Goal: Contribute content: Contribute content

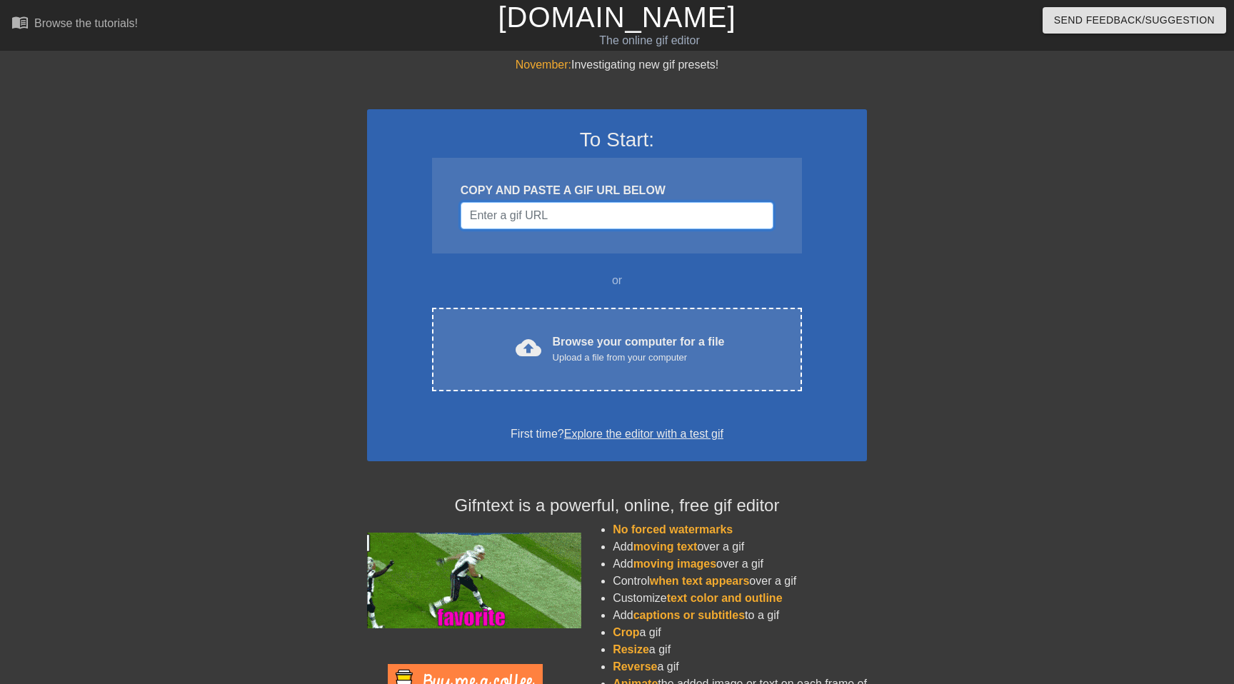
click at [527, 207] on input "Username" at bounding box center [617, 215] width 313 height 27
click at [519, 224] on input "Username" at bounding box center [617, 215] width 313 height 27
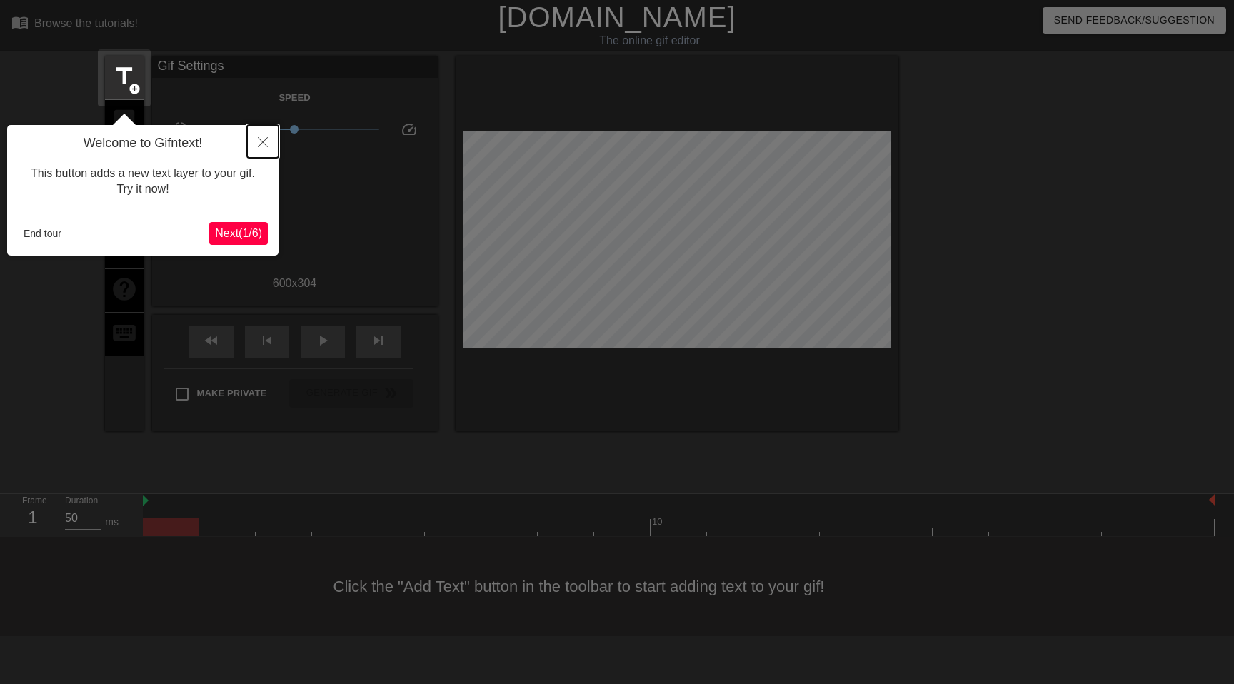
click at [267, 137] on icon "Close" at bounding box center [263, 142] width 10 height 10
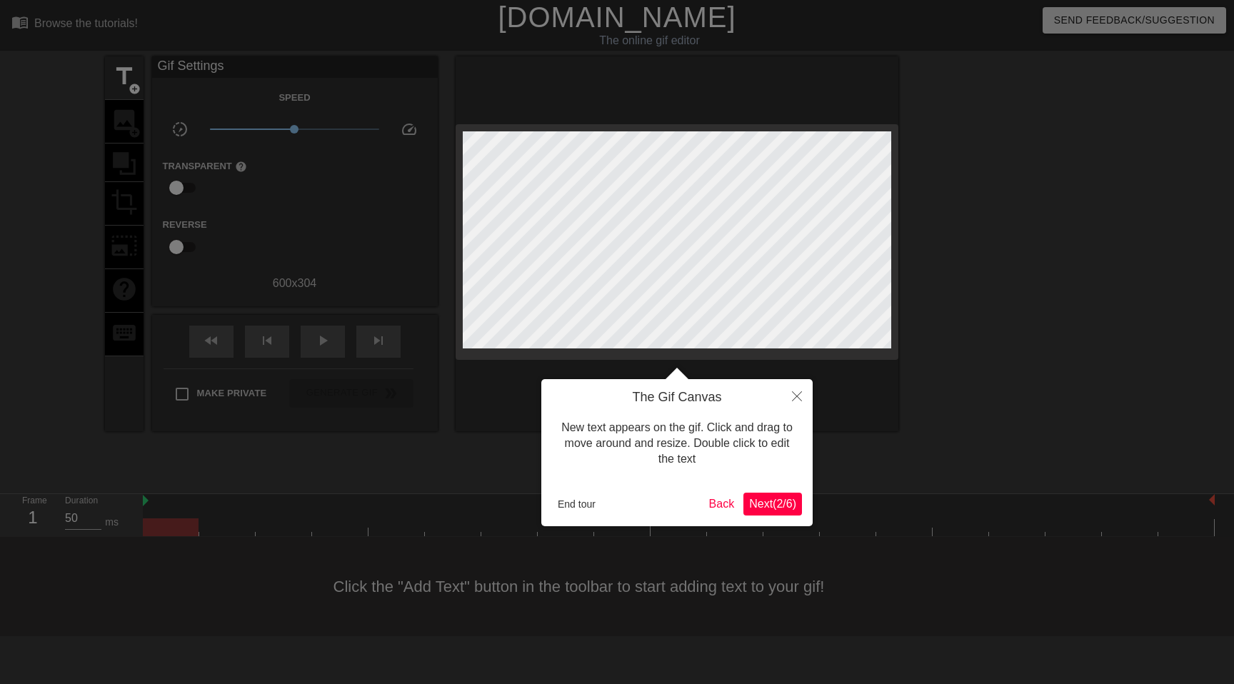
click at [132, 123] on div at bounding box center [617, 342] width 1234 height 684
click at [582, 502] on button "End tour" at bounding box center [576, 504] width 49 height 21
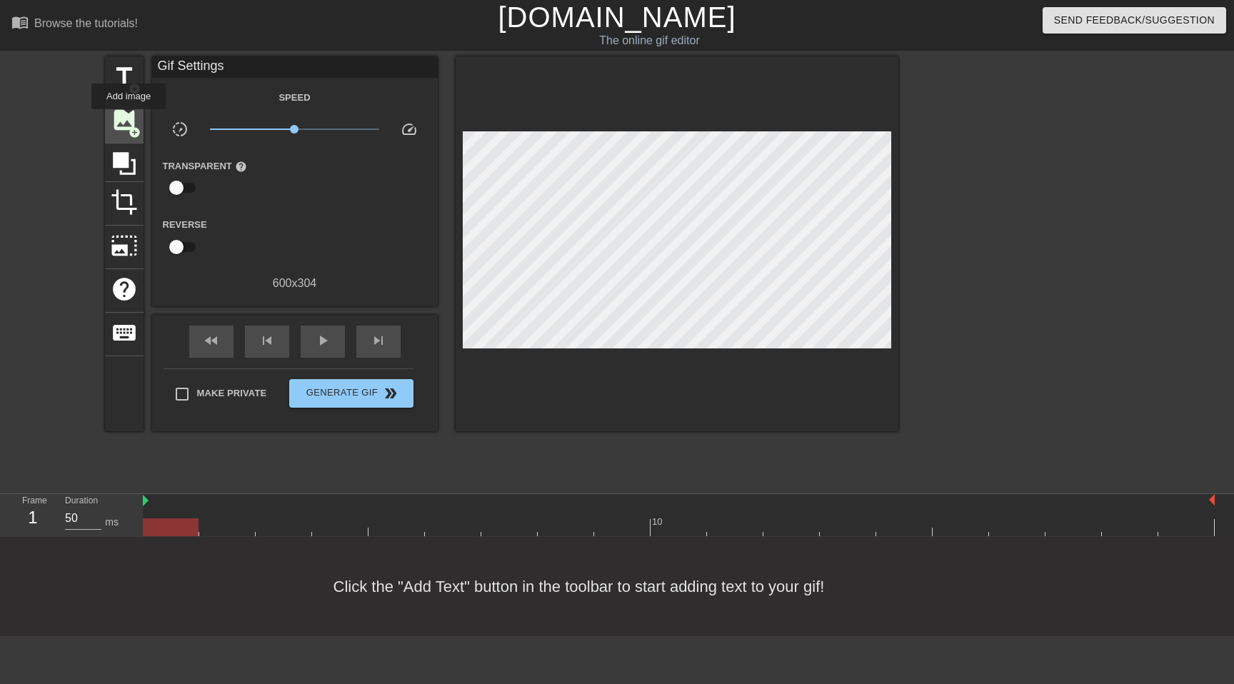
click at [129, 119] on span "image" at bounding box center [124, 119] width 27 height 27
click at [131, 130] on span "add_circle" at bounding box center [135, 132] width 12 height 12
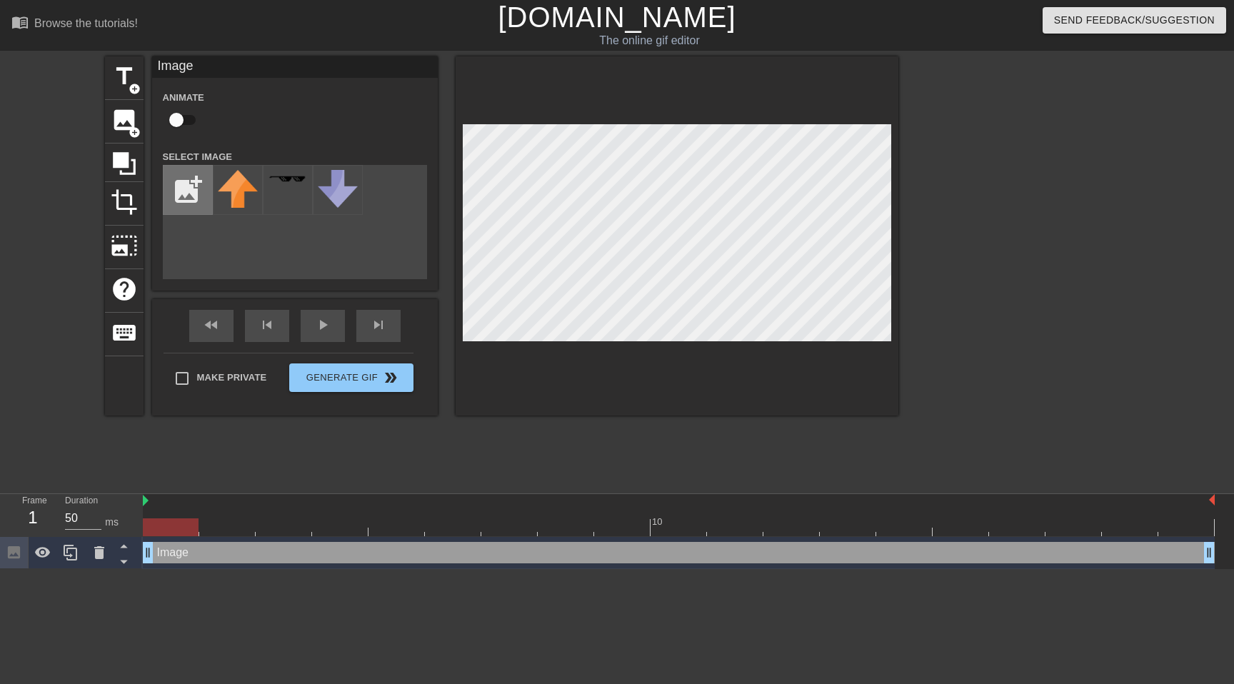
click at [204, 189] on input "file" at bounding box center [188, 190] width 49 height 49
type input "C:\fakepath\IMG_0620.PNG"
click at [248, 201] on img at bounding box center [238, 190] width 40 height 40
click at [693, 391] on div at bounding box center [677, 235] width 443 height 359
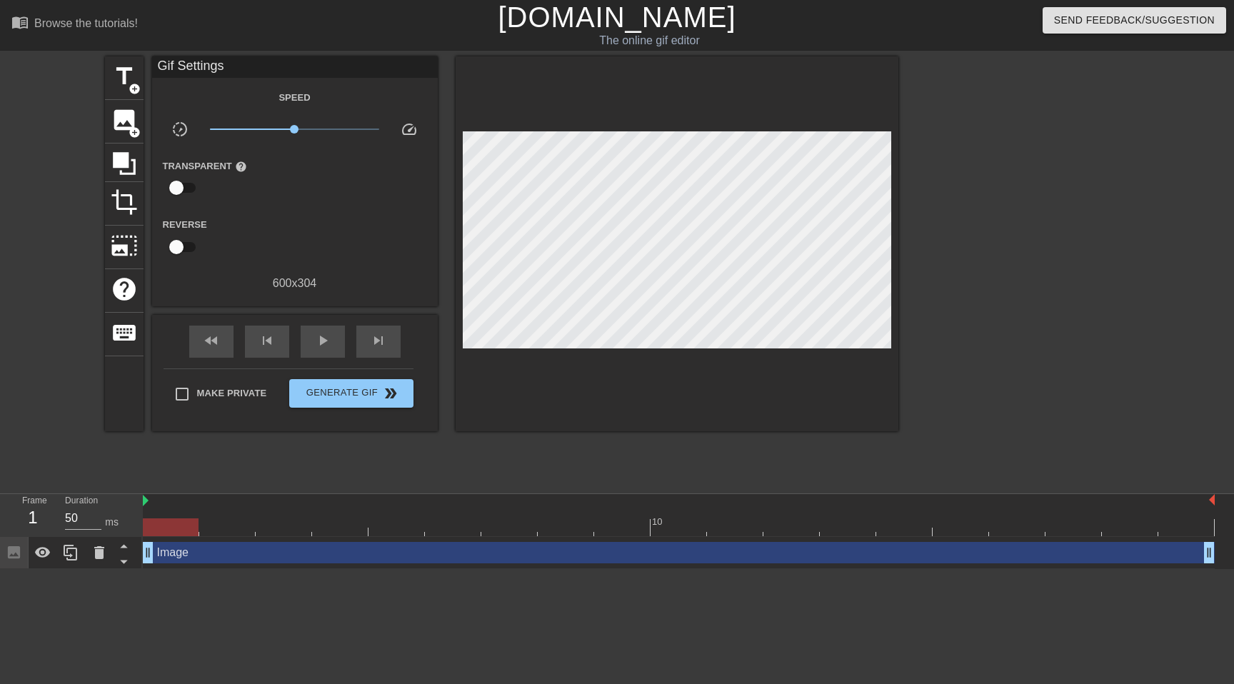
click at [182, 526] on div at bounding box center [171, 528] width 56 height 18
click at [213, 551] on div "Image drag_handle drag_handle" at bounding box center [679, 552] width 1072 height 21
click at [299, 552] on div "Image drag_handle drag_handle" at bounding box center [679, 552] width 1072 height 21
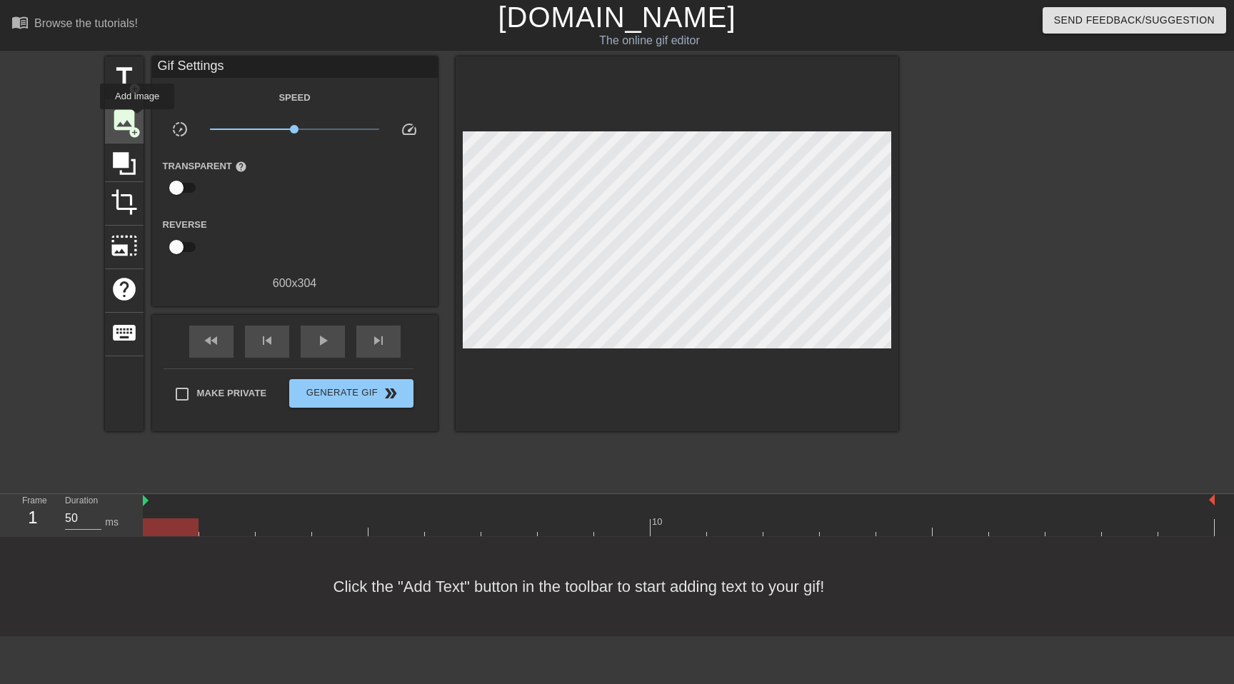
click at [137, 120] on div "image add_circle" at bounding box center [124, 122] width 39 height 44
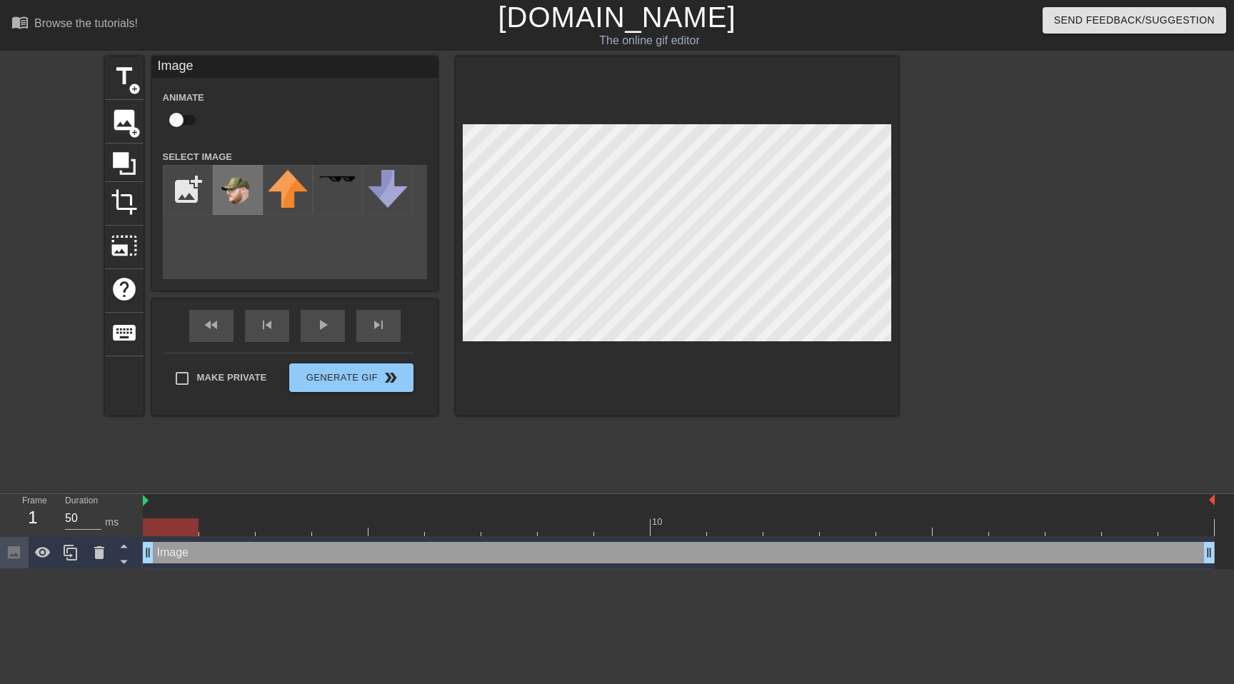
click at [236, 202] on img at bounding box center [238, 190] width 40 height 40
drag, startPoint x: 144, startPoint y: 504, endPoint x: 154, endPoint y: 505, distance: 9.3
click at [51, 546] on icon at bounding box center [42, 552] width 17 height 17
click at [41, 554] on icon at bounding box center [43, 553] width 16 height 14
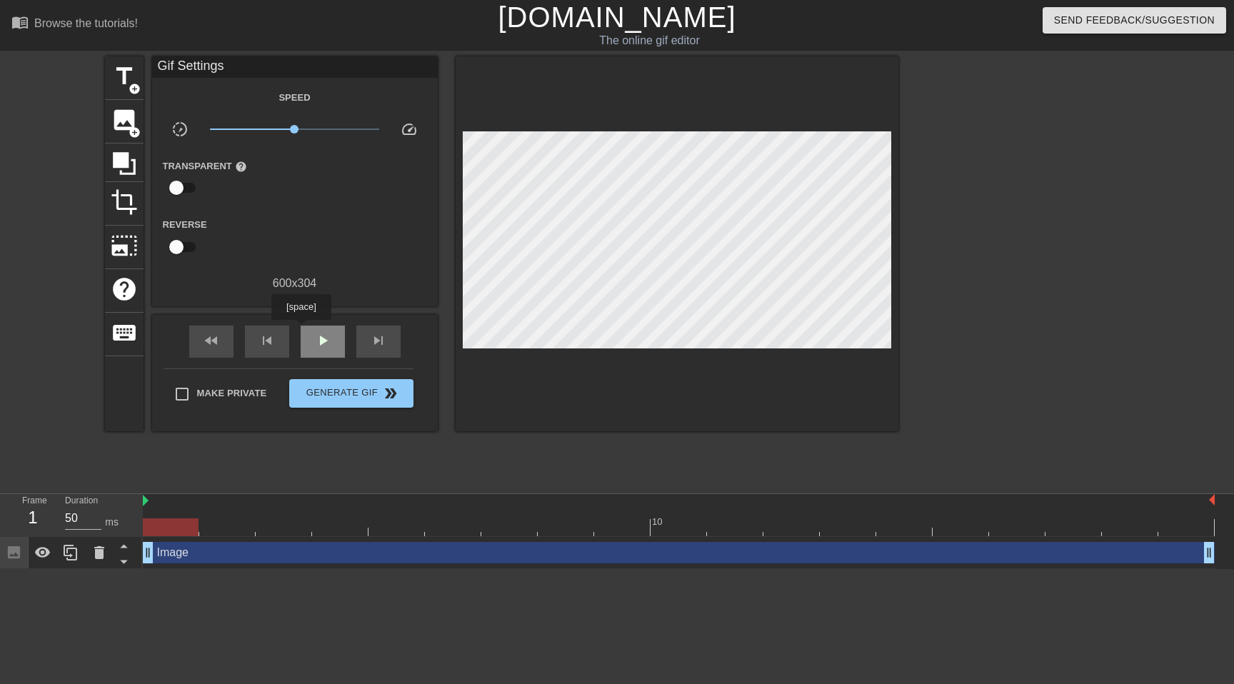
click at [306, 334] on div "play_arrow" at bounding box center [323, 342] width 44 height 32
drag, startPoint x: 231, startPoint y: 537, endPoint x: 246, endPoint y: 537, distance: 15.0
click at [246, 537] on div "Image drag_handle drag_handle" at bounding box center [679, 553] width 1072 height 32
click at [271, 532] on div at bounding box center [679, 528] width 1072 height 18
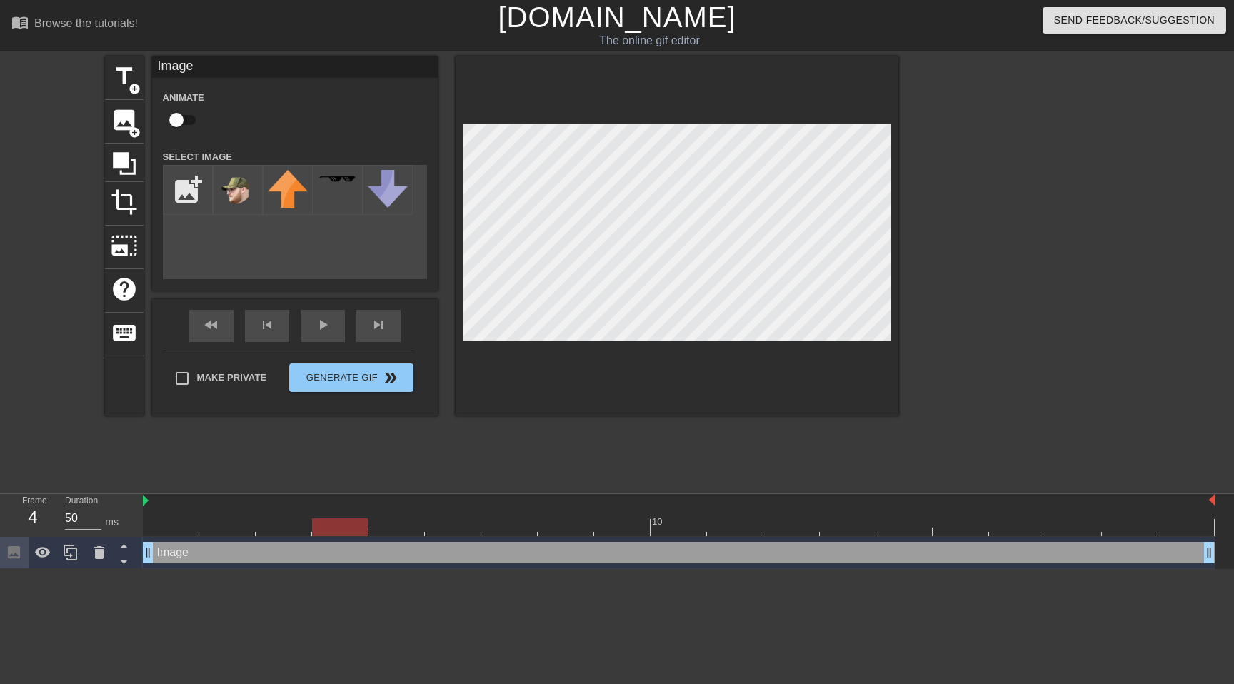
click at [355, 528] on div at bounding box center [679, 528] width 1072 height 18
click at [401, 525] on div at bounding box center [679, 528] width 1072 height 18
click at [465, 531] on div at bounding box center [679, 528] width 1072 height 18
click at [509, 526] on div at bounding box center [679, 528] width 1072 height 18
click at [559, 528] on div at bounding box center [679, 528] width 1072 height 18
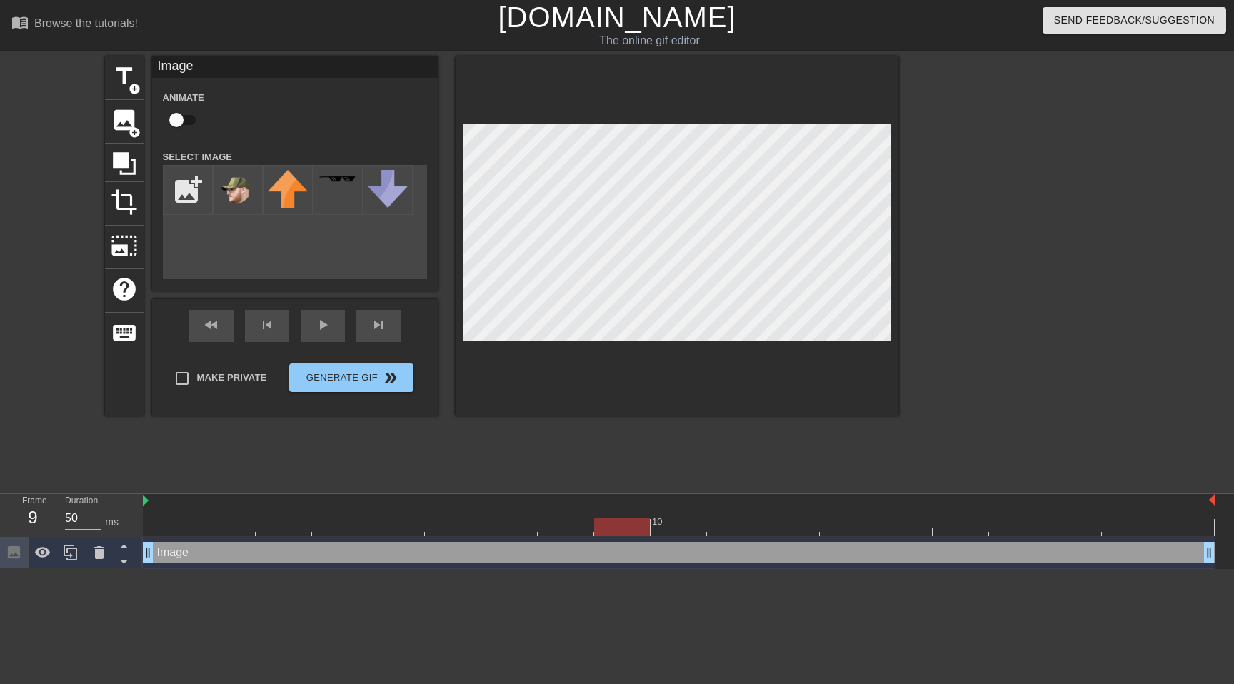
click at [627, 524] on div at bounding box center [679, 528] width 1072 height 18
click at [676, 534] on div at bounding box center [679, 528] width 1072 height 18
click at [722, 526] on div at bounding box center [679, 528] width 1072 height 18
click at [781, 529] on div at bounding box center [679, 528] width 1072 height 18
click at [847, 531] on div at bounding box center [679, 528] width 1072 height 18
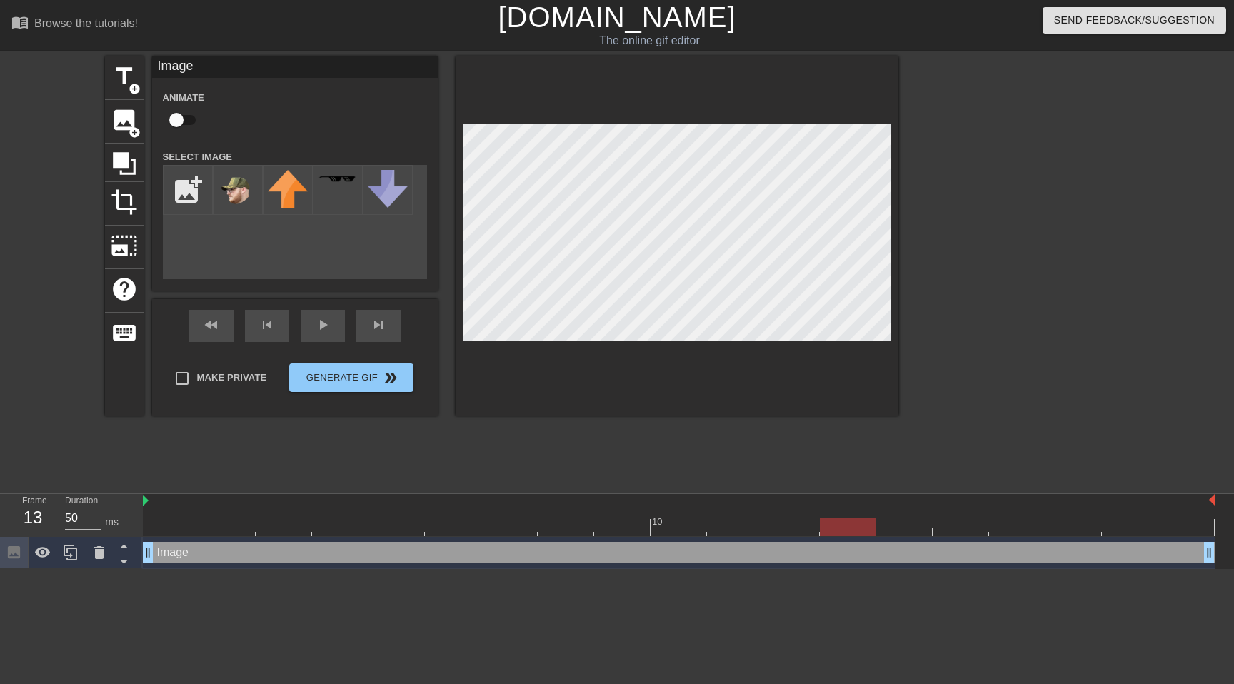
click at [895, 531] on div at bounding box center [679, 528] width 1072 height 18
click at [954, 524] on div at bounding box center [679, 528] width 1072 height 18
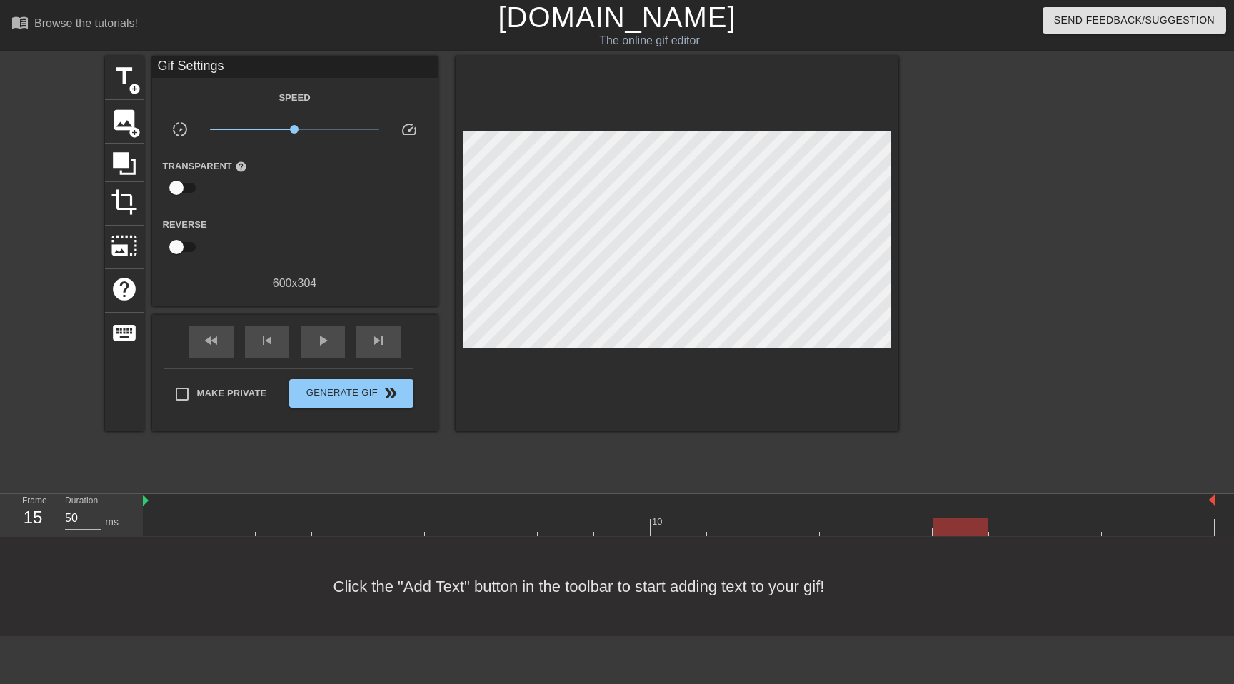
click at [1028, 525] on div at bounding box center [679, 528] width 1072 height 18
click at [861, 521] on div at bounding box center [679, 528] width 1072 height 18
click at [788, 531] on div at bounding box center [679, 528] width 1072 height 18
click at [925, 526] on div at bounding box center [679, 528] width 1072 height 18
click at [120, 135] on div "image add_circle" at bounding box center [124, 122] width 39 height 44
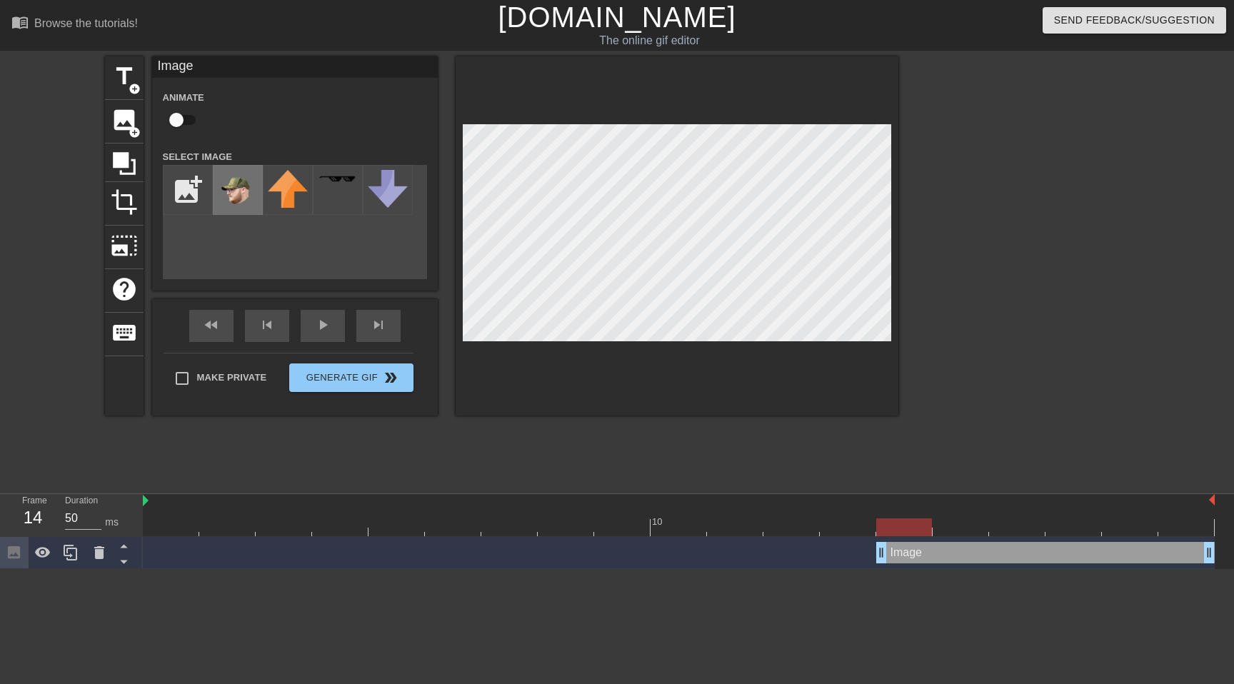
click at [241, 198] on img at bounding box center [238, 190] width 40 height 40
click at [818, 524] on div at bounding box center [679, 528] width 1072 height 18
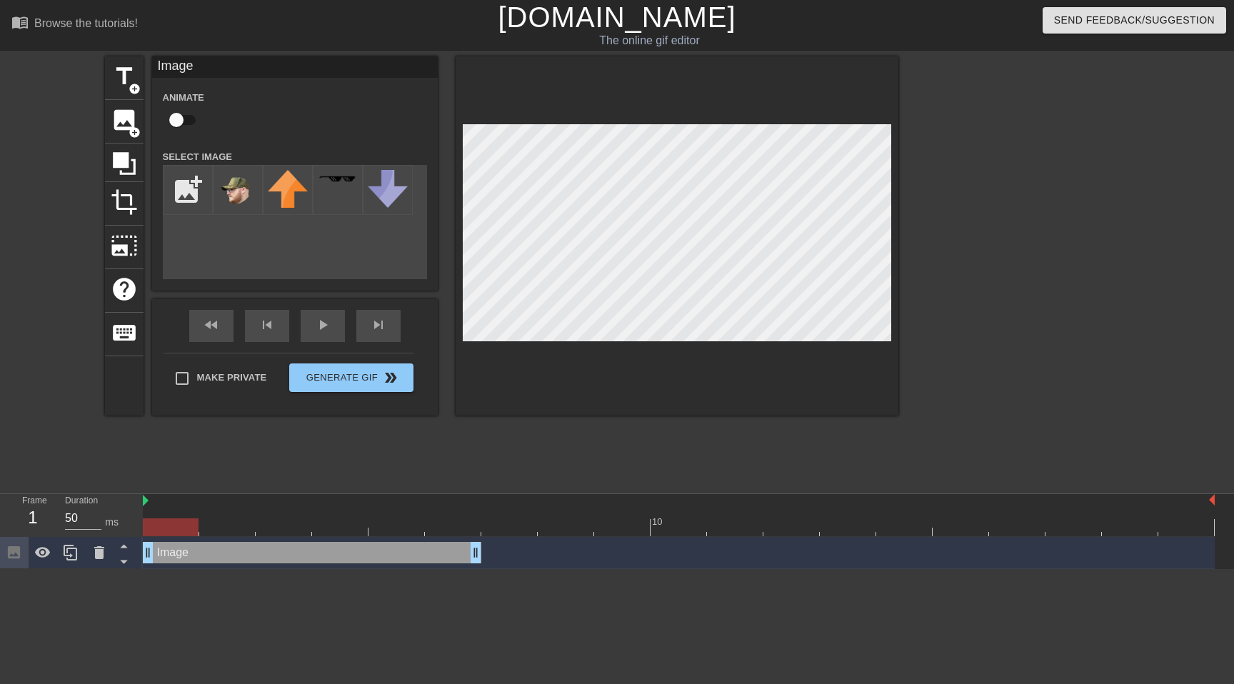
drag, startPoint x: 908, startPoint y: 554, endPoint x: 86, endPoint y: 628, distance: 825.3
click at [86, 569] on html "menu_book Browse the tutorials! [DOMAIN_NAME] The online gif editor Send Feedba…" at bounding box center [617, 284] width 1234 height 569
drag, startPoint x: 477, startPoint y: 549, endPoint x: 212, endPoint y: 552, distance: 265.0
click at [212, 552] on div "Image drag_handle drag_handle" at bounding box center [679, 552] width 1072 height 21
click at [169, 555] on div "Image drag_handle drag_handle" at bounding box center [171, 552] width 56 height 21
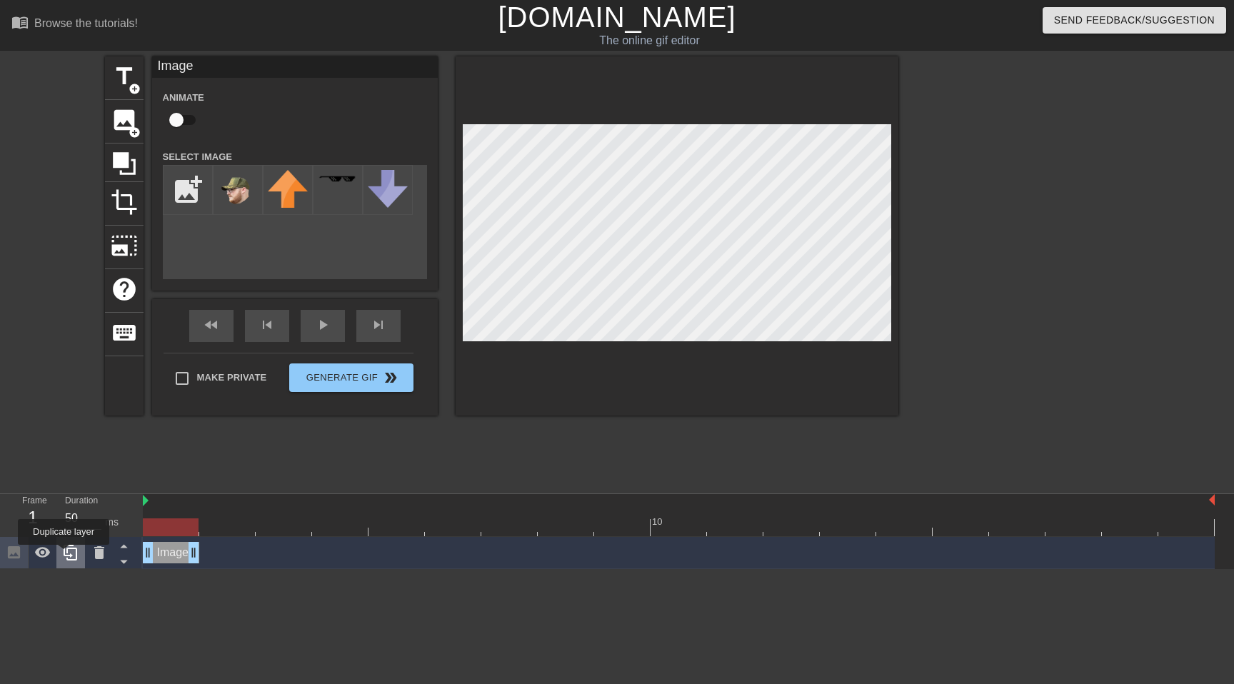
click at [65, 555] on icon at bounding box center [71, 553] width 14 height 16
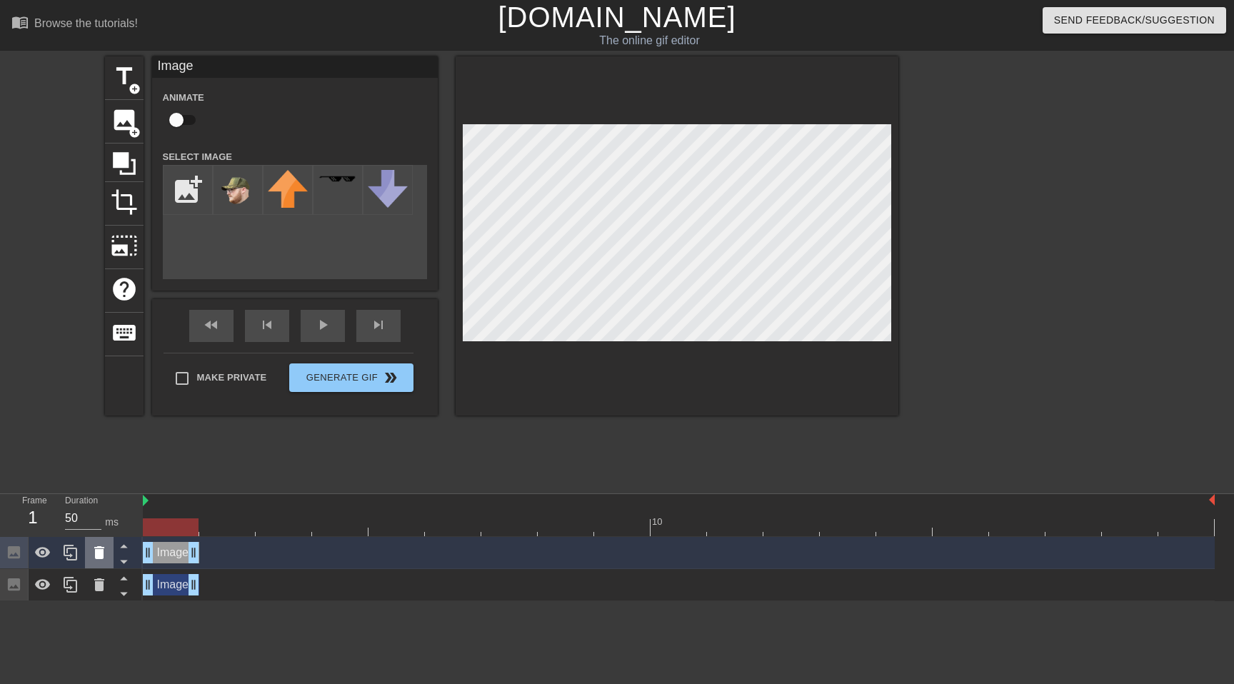
click at [95, 556] on icon at bounding box center [99, 552] width 10 height 13
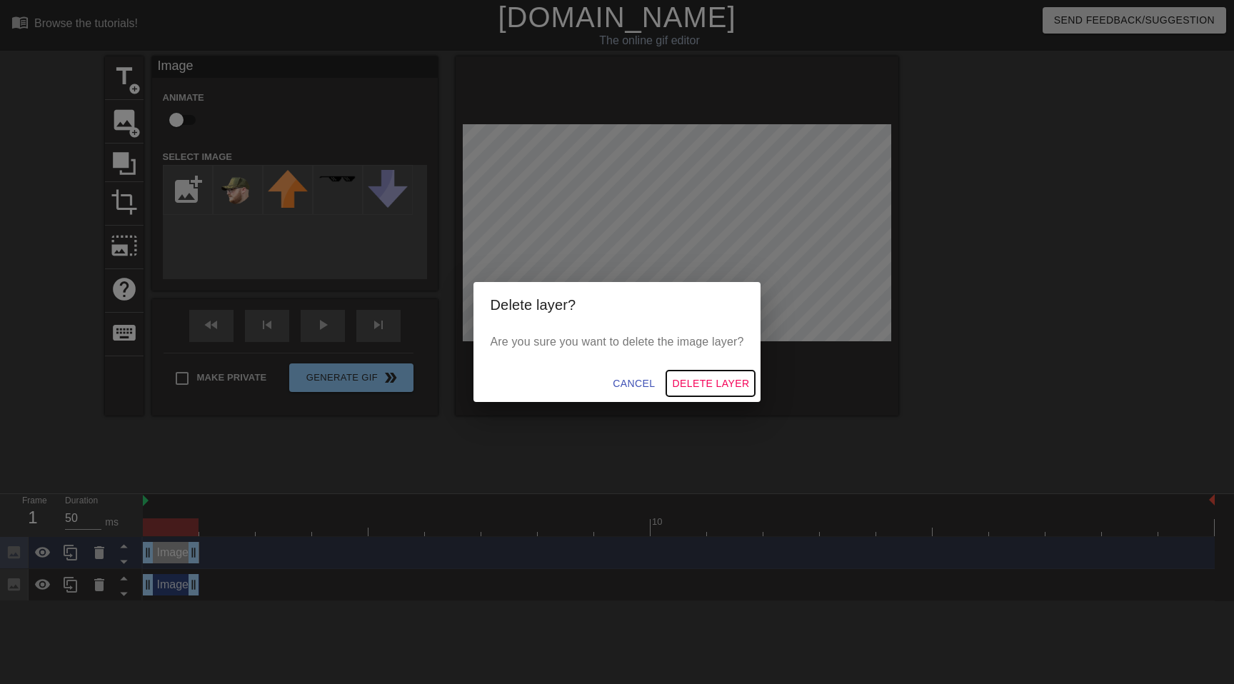
click at [682, 384] on span "Delete Layer" at bounding box center [710, 384] width 77 height 18
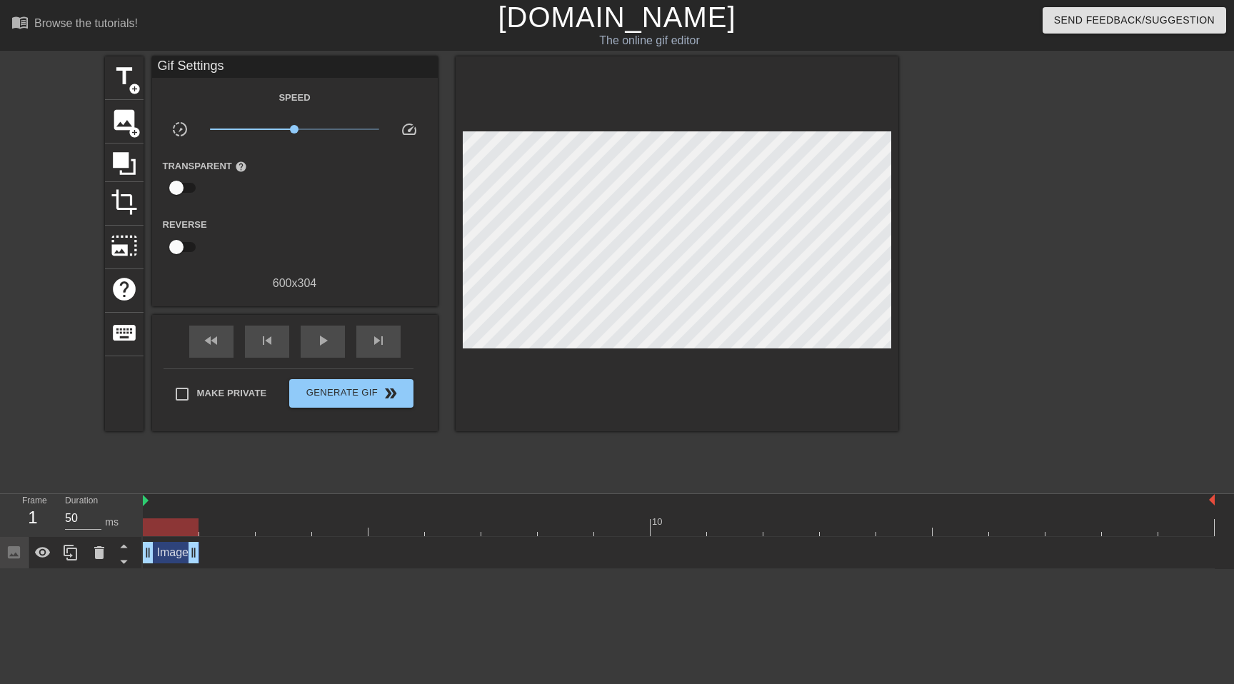
click at [218, 523] on div at bounding box center [679, 528] width 1072 height 18
click at [181, 547] on div "Image drag_handle drag_handle" at bounding box center [171, 552] width 56 height 21
click at [230, 554] on div "Image drag_handle drag_handle" at bounding box center [679, 552] width 1072 height 21
drag, startPoint x: 171, startPoint y: 552, endPoint x: 161, endPoint y: 554, distance: 9.4
click at [161, 554] on div "Image drag_handle drag_handle" at bounding box center [171, 552] width 56 height 21
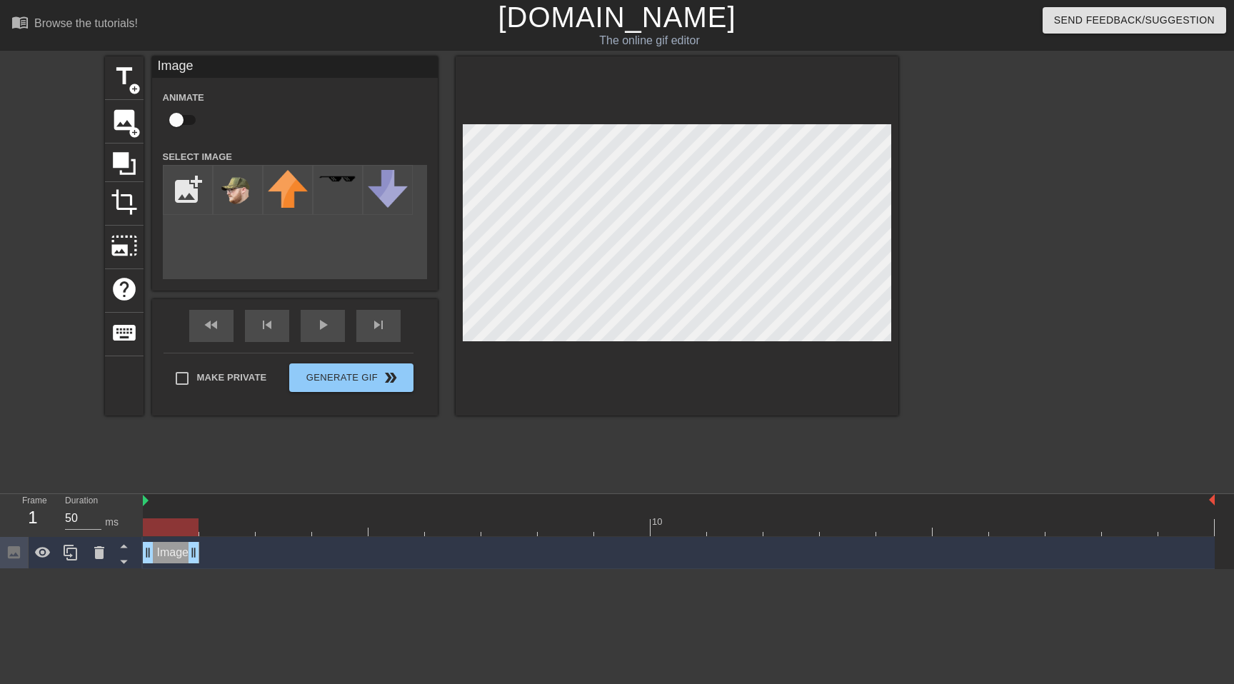
click at [220, 528] on div at bounding box center [679, 528] width 1072 height 18
click at [170, 524] on div at bounding box center [679, 528] width 1072 height 18
click at [69, 553] on icon at bounding box center [70, 552] width 17 height 17
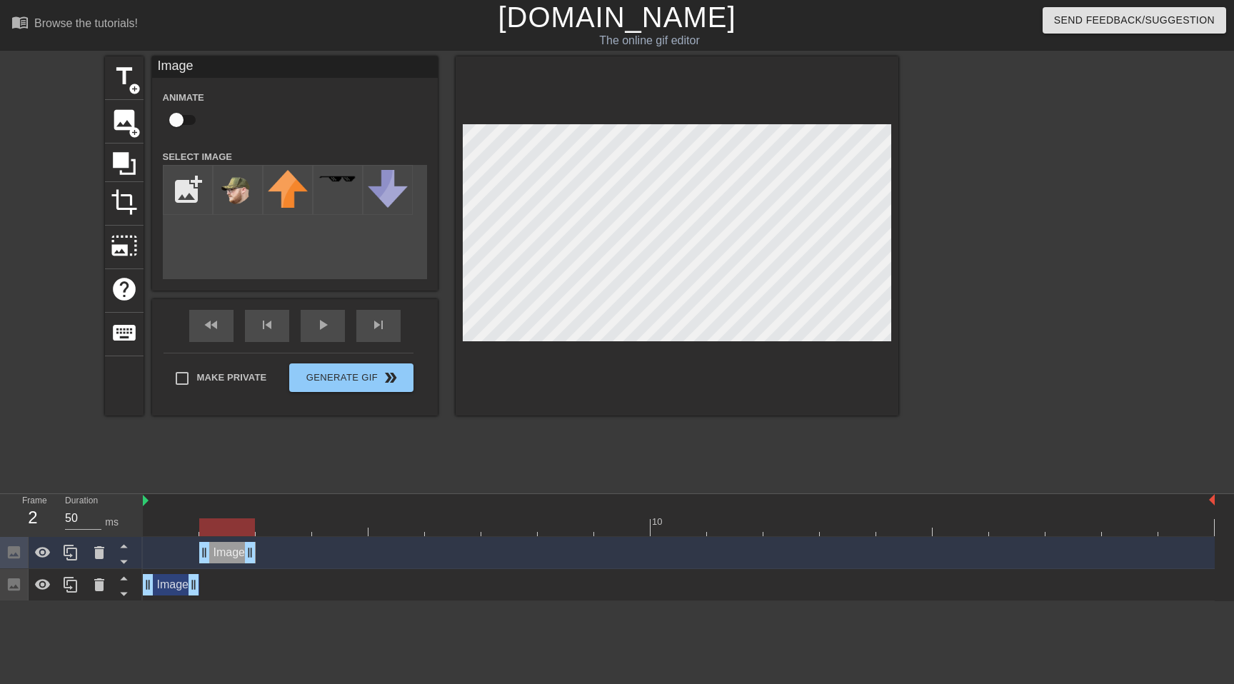
drag, startPoint x: 172, startPoint y: 563, endPoint x: 214, endPoint y: 566, distance: 42.3
click at [214, 566] on div "Image drag_handle drag_handle" at bounding box center [679, 553] width 1072 height 32
click at [79, 544] on div at bounding box center [70, 552] width 29 height 31
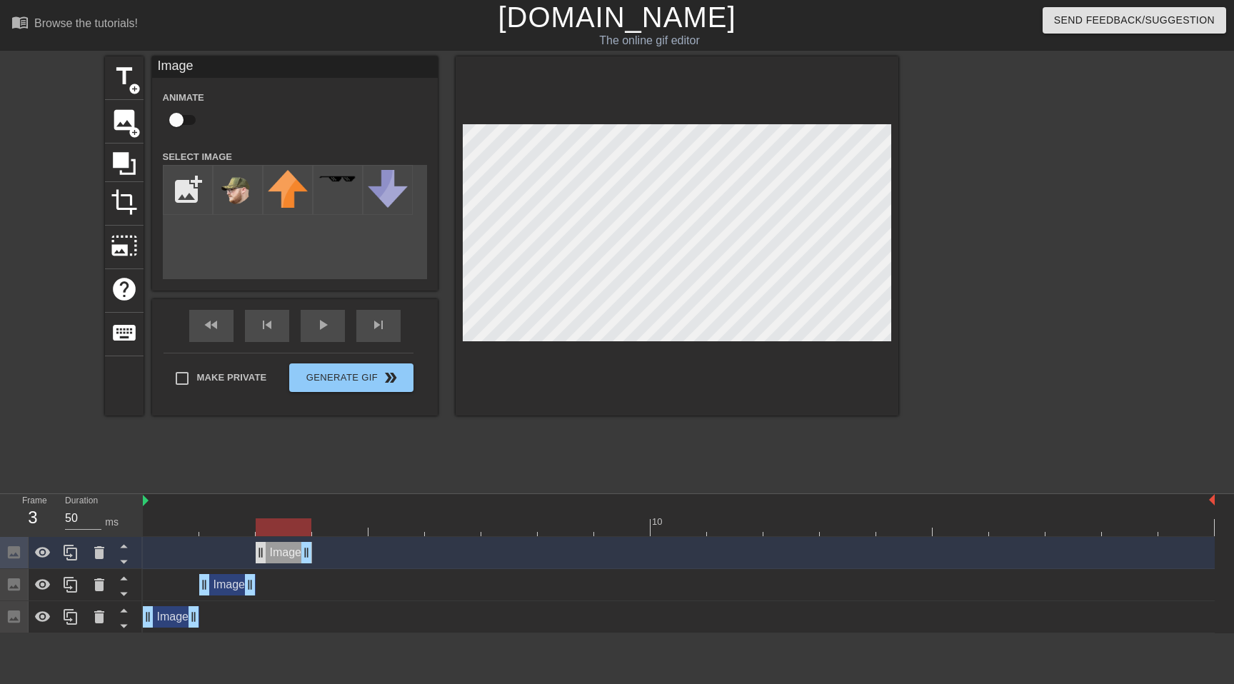
drag, startPoint x: 224, startPoint y: 561, endPoint x: 264, endPoint y: 560, distance: 39.3
click at [264, 560] on div "Image drag_handle drag_handle" at bounding box center [284, 552] width 56 height 21
click at [79, 557] on icon at bounding box center [70, 552] width 17 height 17
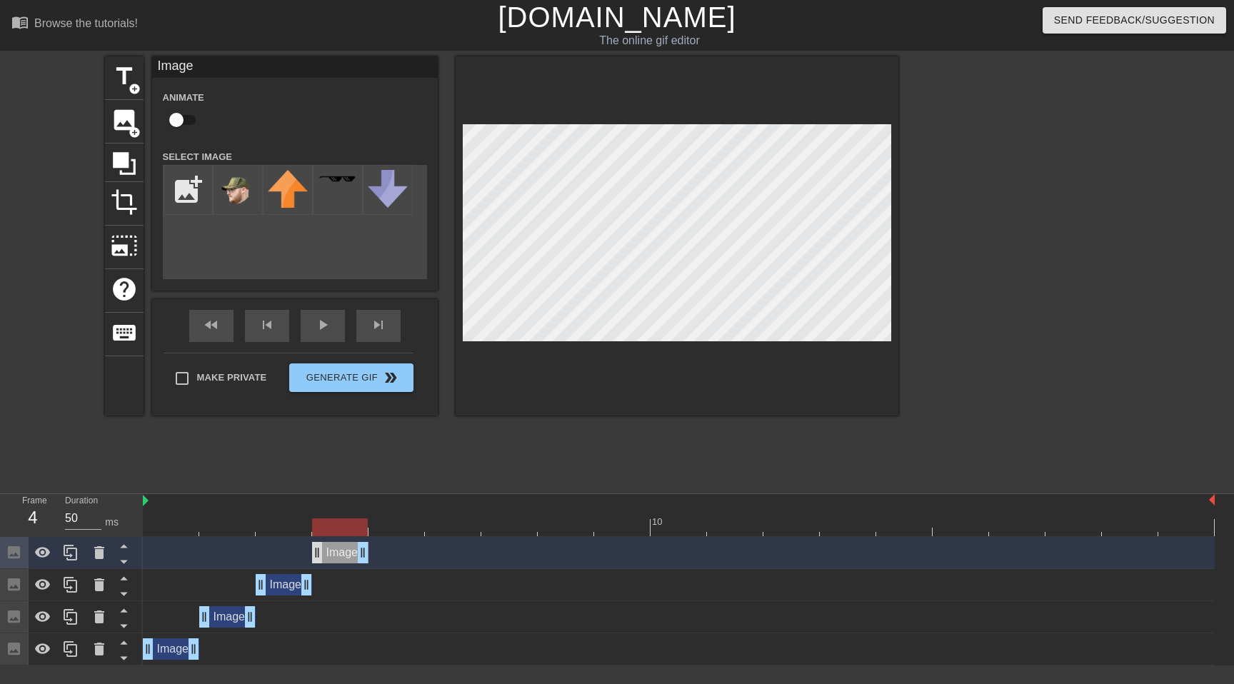
drag, startPoint x: 280, startPoint y: 556, endPoint x: 319, endPoint y: 556, distance: 38.6
click at [319, 556] on div "Image drag_handle drag_handle" at bounding box center [340, 552] width 56 height 21
click at [80, 556] on div at bounding box center [70, 552] width 29 height 31
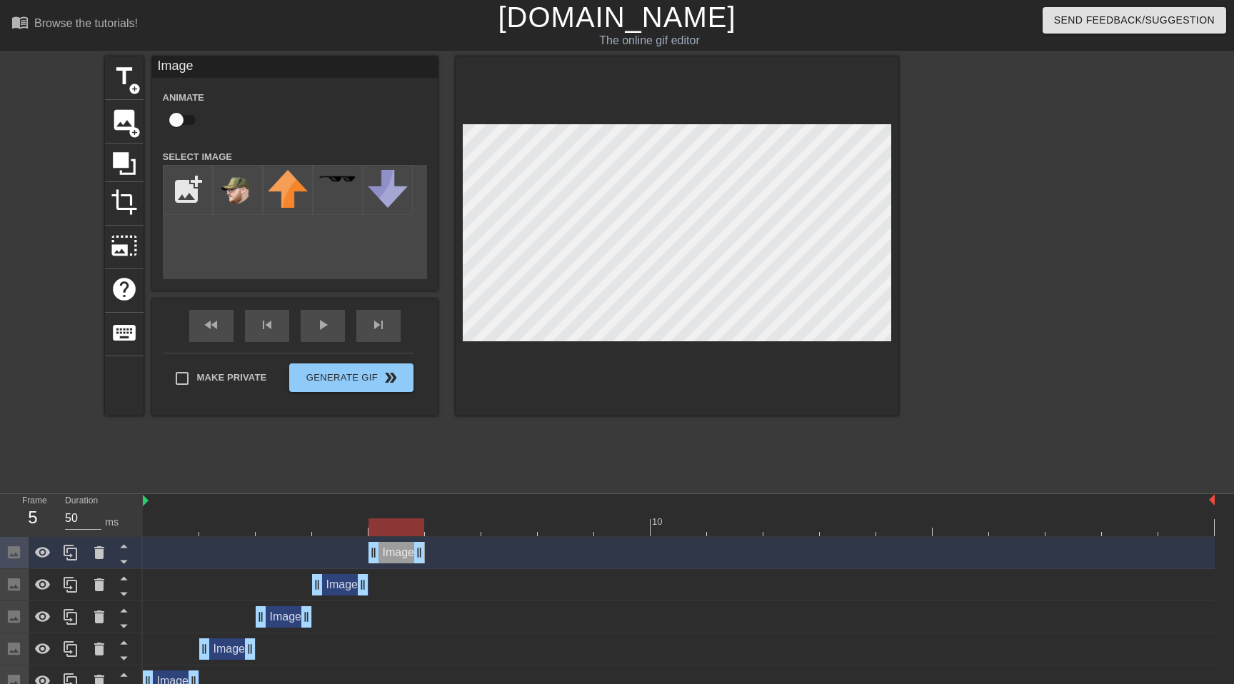
drag, startPoint x: 343, startPoint y: 561, endPoint x: 389, endPoint y: 561, distance: 45.7
click at [389, 561] on div "Image drag_handle drag_handle" at bounding box center [397, 552] width 56 height 21
click at [76, 559] on icon at bounding box center [71, 553] width 14 height 16
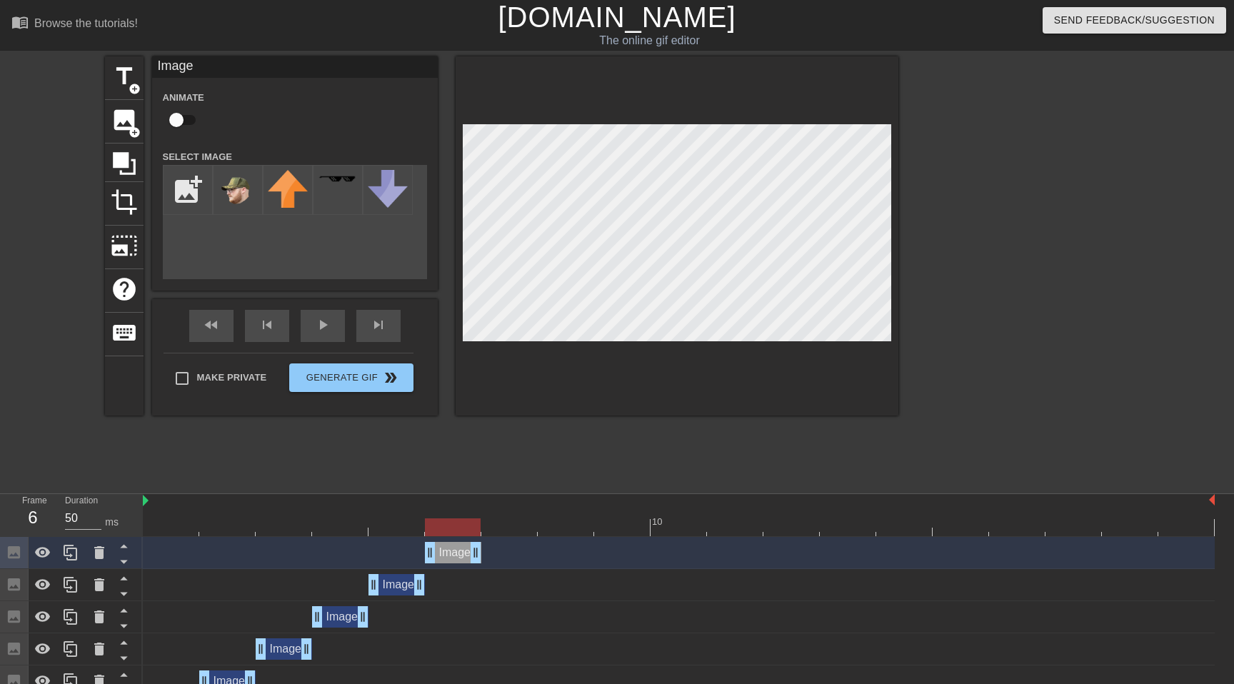
drag, startPoint x: 386, startPoint y: 559, endPoint x: 421, endPoint y: 560, distance: 35.0
click at [421, 560] on div "Image drag_handle drag_handle" at bounding box center [679, 552] width 1072 height 21
click at [71, 552] on icon at bounding box center [70, 552] width 17 height 17
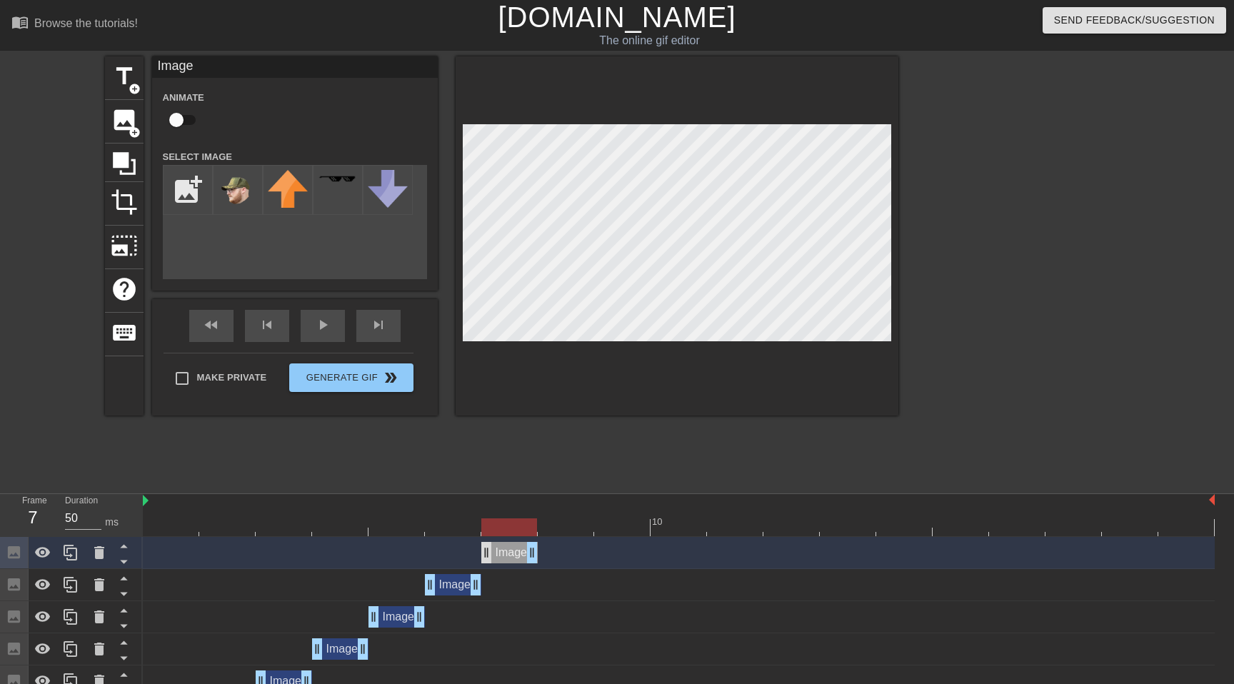
drag, startPoint x: 443, startPoint y: 556, endPoint x: 489, endPoint y: 554, distance: 46.5
click at [489, 554] on div "Image drag_handle drag_handle" at bounding box center [509, 552] width 56 height 21
click at [64, 554] on icon at bounding box center [70, 552] width 17 height 17
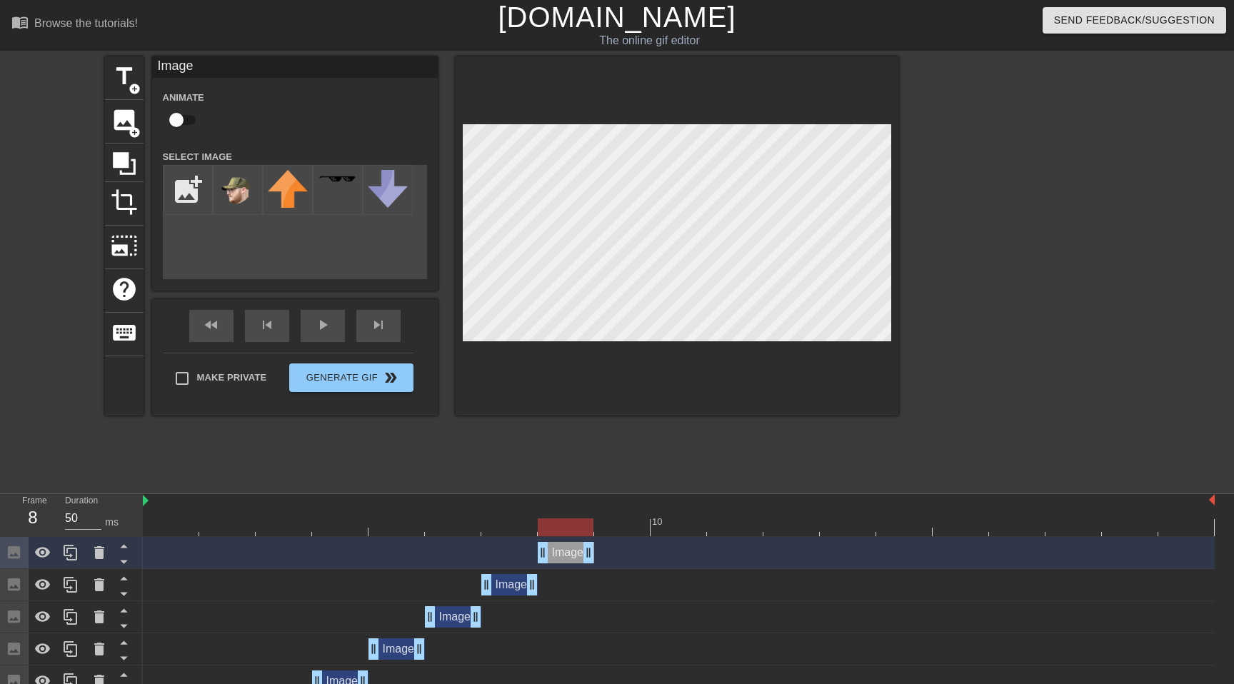
drag, startPoint x: 505, startPoint y: 549, endPoint x: 557, endPoint y: 549, distance: 52.1
click at [558, 549] on div "Image drag_handle drag_handle" at bounding box center [566, 552] width 56 height 21
click at [70, 557] on icon at bounding box center [71, 553] width 14 height 16
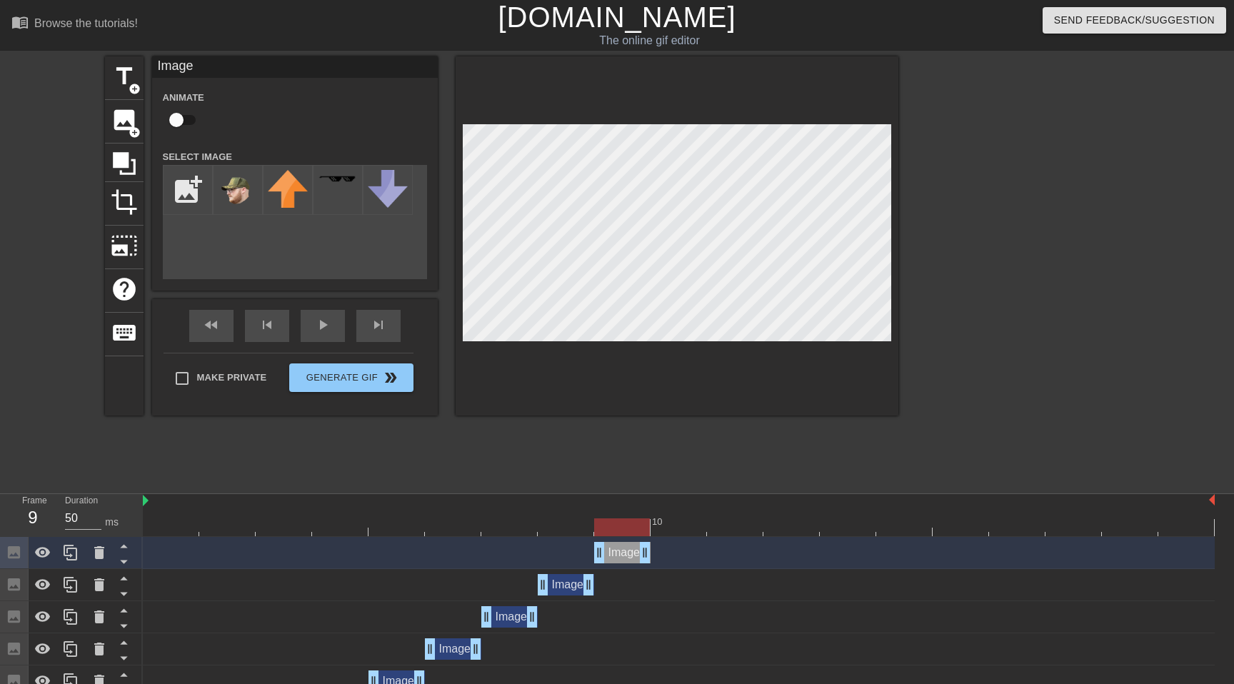
drag, startPoint x: 574, startPoint y: 562, endPoint x: 614, endPoint y: 562, distance: 39.3
click at [614, 562] on div "Image drag_handle drag_handle" at bounding box center [622, 552] width 56 height 21
click at [71, 554] on icon at bounding box center [70, 552] width 17 height 17
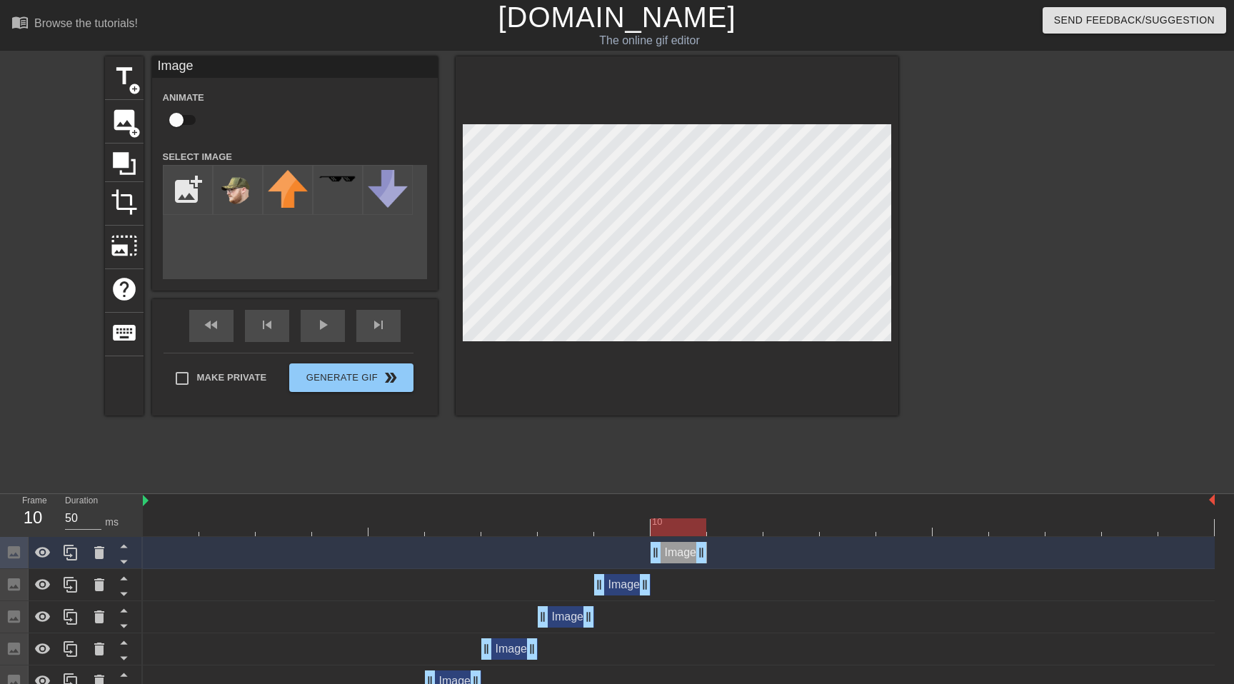
drag, startPoint x: 632, startPoint y: 551, endPoint x: 666, endPoint y: 551, distance: 33.6
click at [666, 551] on div "Image drag_handle drag_handle" at bounding box center [679, 552] width 56 height 21
click at [79, 559] on div at bounding box center [70, 552] width 29 height 31
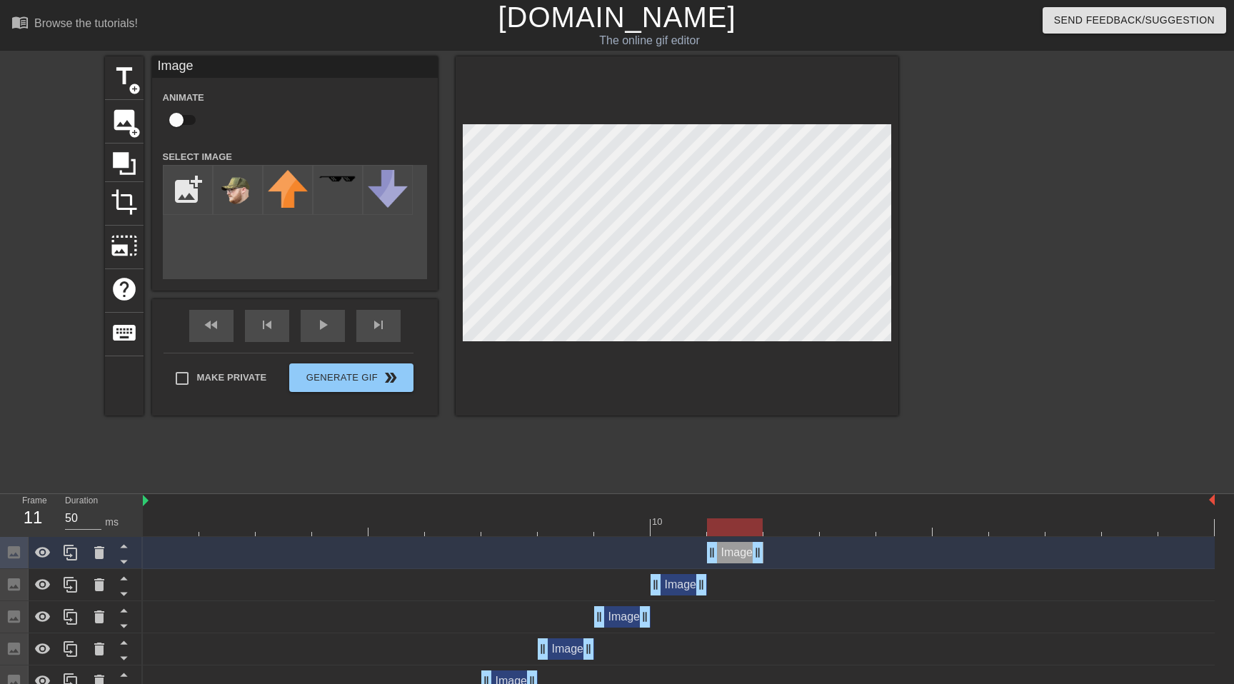
drag, startPoint x: 670, startPoint y: 548, endPoint x: 700, endPoint y: 549, distance: 30.0
click at [705, 549] on div "Image drag_handle drag_handle" at bounding box center [679, 552] width 1072 height 21
drag, startPoint x: 739, startPoint y: 549, endPoint x: 775, endPoint y: 550, distance: 36.5
click at [775, 551] on div "Image drag_handle drag_handle" at bounding box center [791, 552] width 56 height 21
click at [80, 552] on div at bounding box center [70, 552] width 29 height 31
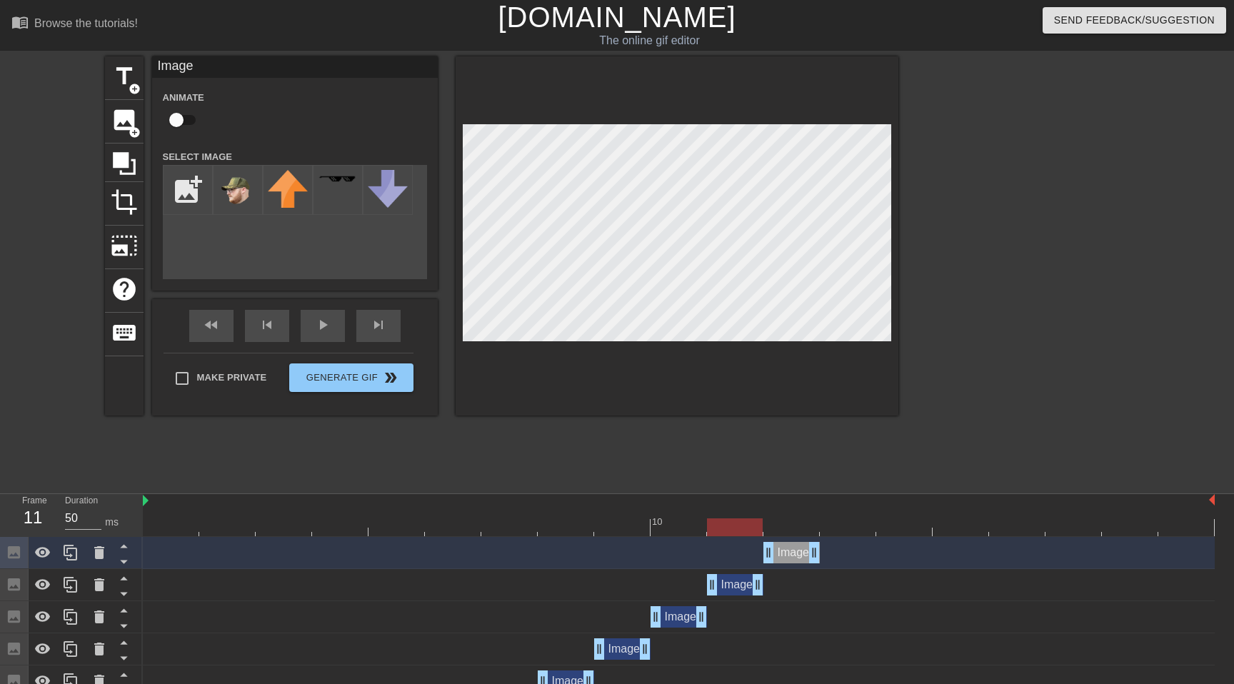
drag, startPoint x: 781, startPoint y: 588, endPoint x: 744, endPoint y: 589, distance: 37.9
click at [744, 589] on div "Image drag_handle drag_handle" at bounding box center [735, 584] width 56 height 21
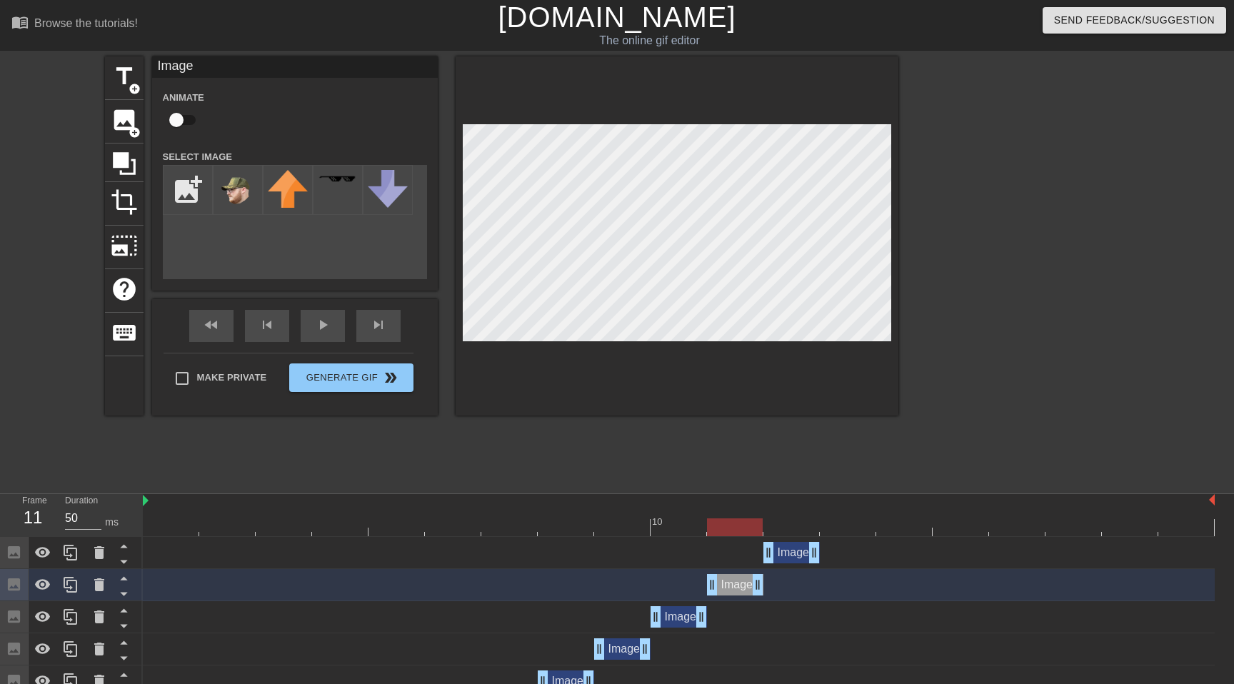
click at [791, 551] on div "Image drag_handle drag_handle" at bounding box center [791, 552] width 56 height 21
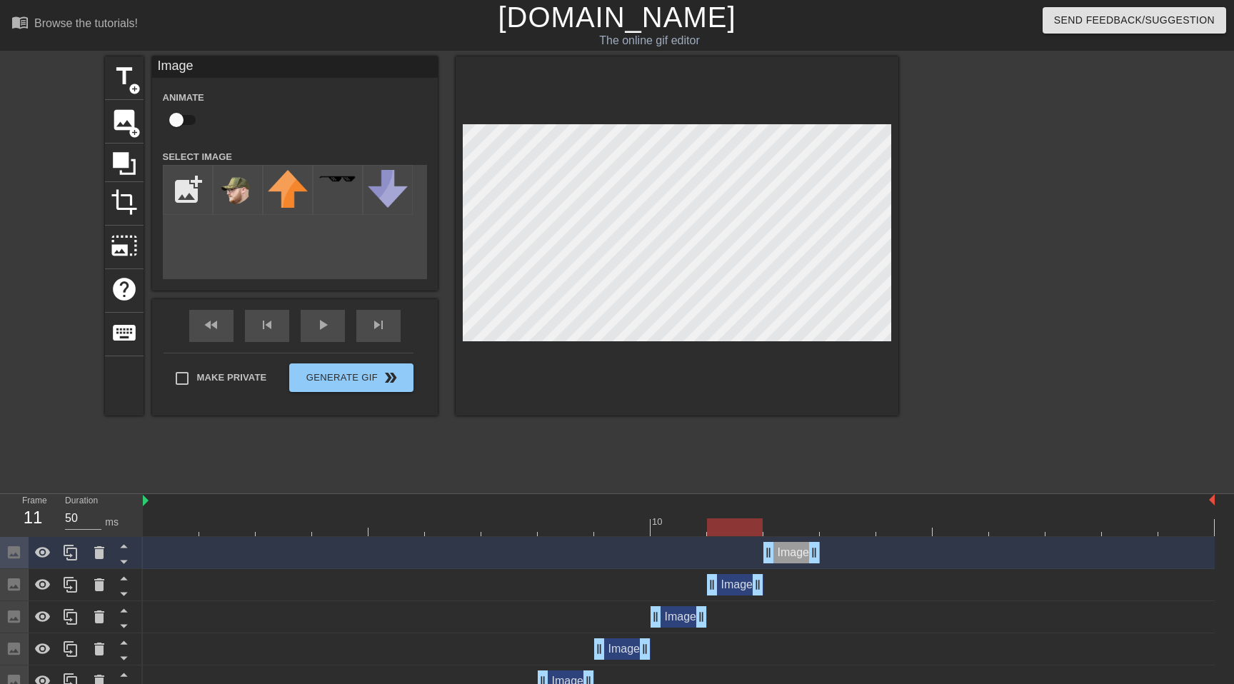
click at [781, 546] on div "Image drag_handle drag_handle" at bounding box center [791, 552] width 56 height 21
click at [845, 526] on div at bounding box center [679, 528] width 1072 height 18
click at [303, 322] on div "fast_rewind skip_previous play_arrow skip_next" at bounding box center [295, 326] width 233 height 54
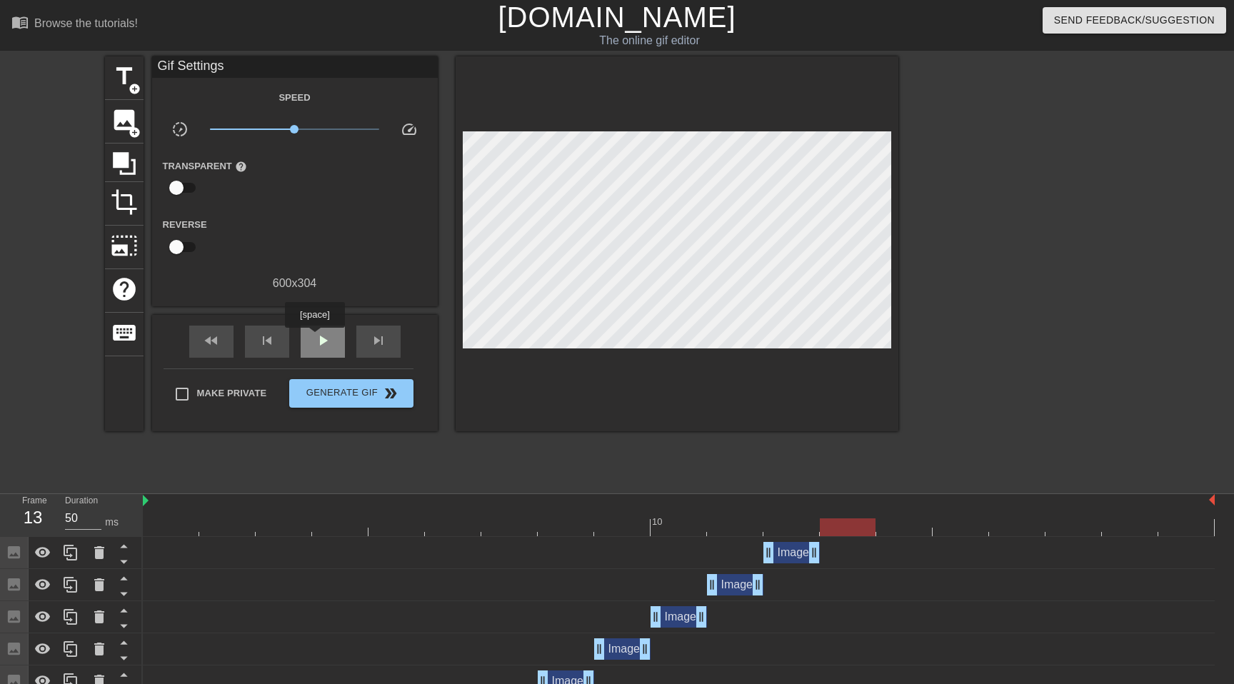
click at [316, 338] on span "play_arrow" at bounding box center [322, 340] width 17 height 17
drag, startPoint x: 294, startPoint y: 126, endPoint x: 275, endPoint y: 129, distance: 19.5
click at [287, 129] on span "x0.912" at bounding box center [291, 129] width 9 height 9
click at [228, 389] on span "Make Private" at bounding box center [232, 393] width 70 height 14
click at [197, 389] on input "Make Private" at bounding box center [182, 394] width 30 height 30
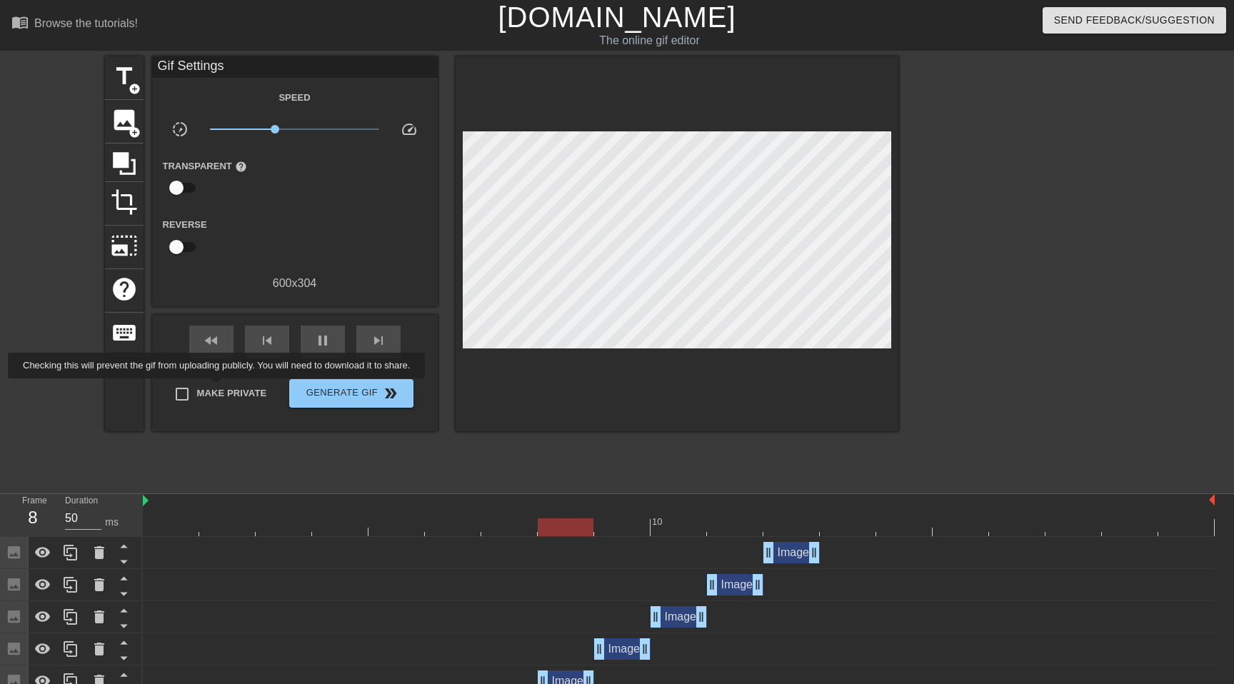
checkbox input "true"
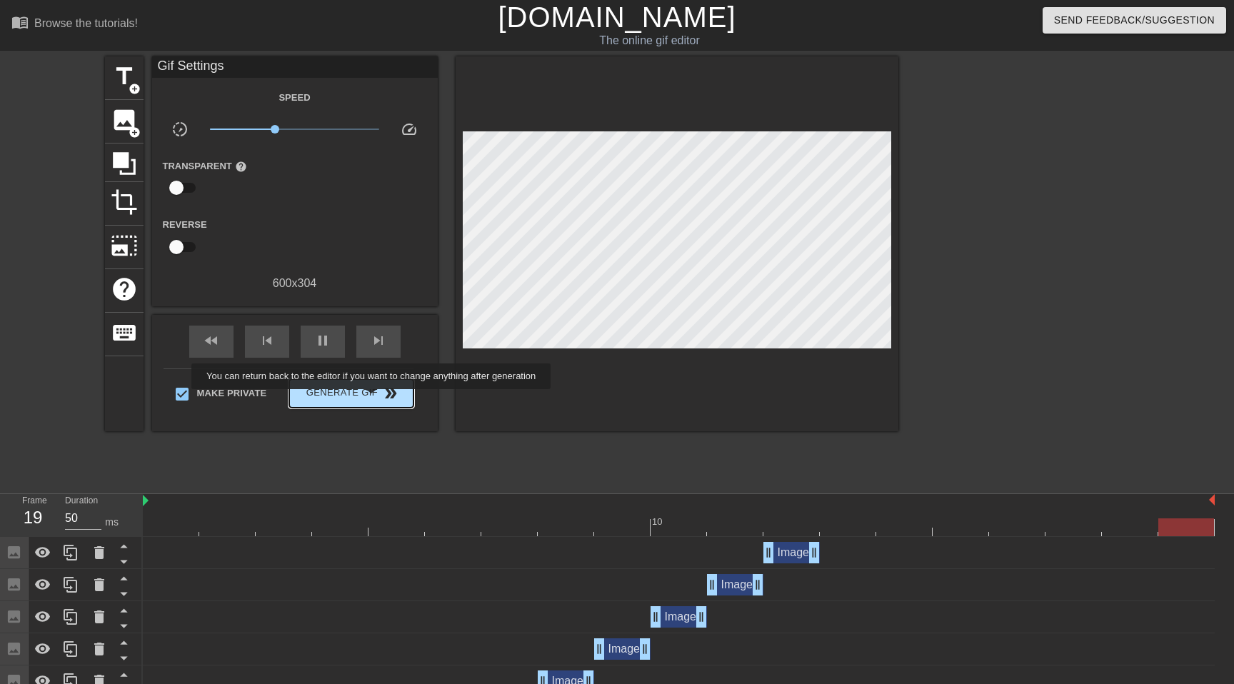
click at [381, 399] on span "Generate Gif double_arrow" at bounding box center [351, 393] width 112 height 17
